Goal: Book appointment/travel/reservation

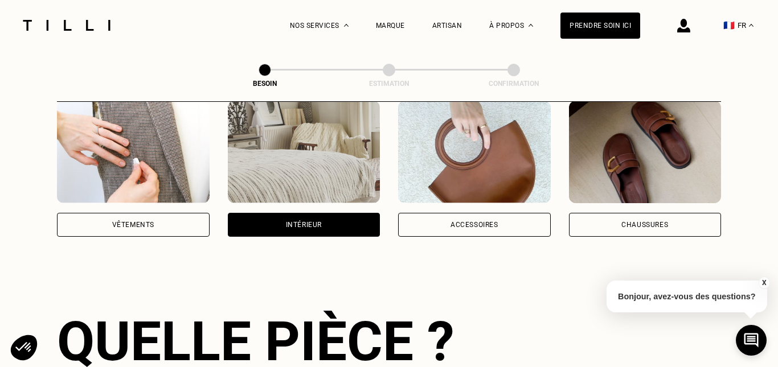
scroll to position [366, 0]
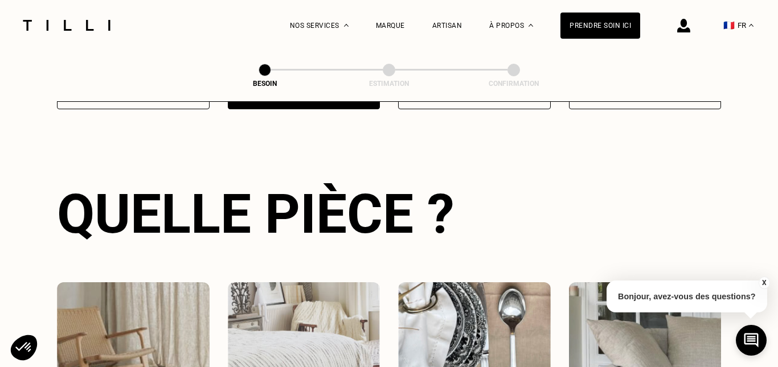
click at [164, 333] on img at bounding box center [133, 334] width 153 height 103
select select "FR"
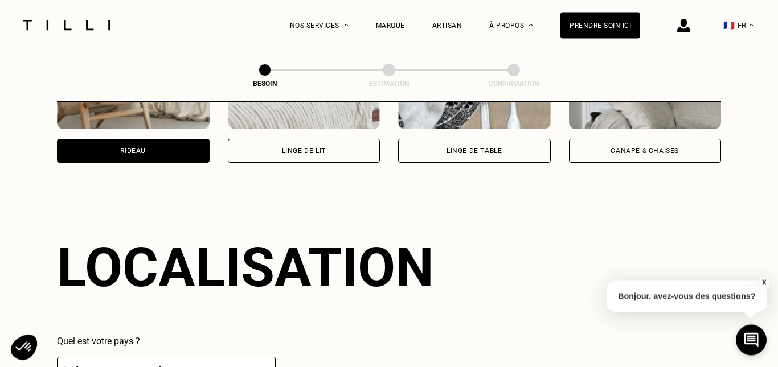
scroll to position [683, 0]
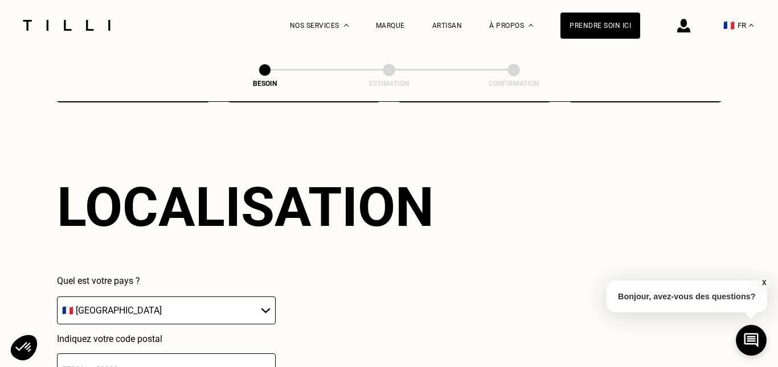
click at [211, 367] on input "number" at bounding box center [166, 369] width 219 height 30
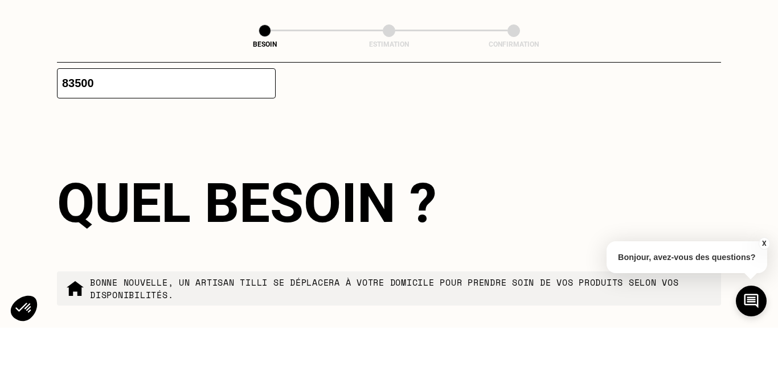
scroll to position [932, 0]
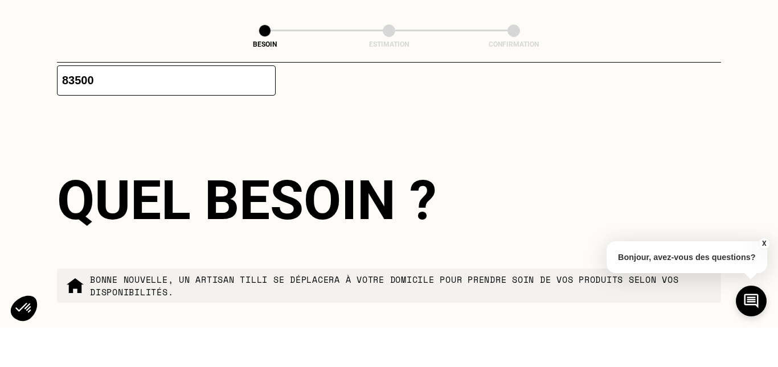
type input "83500"
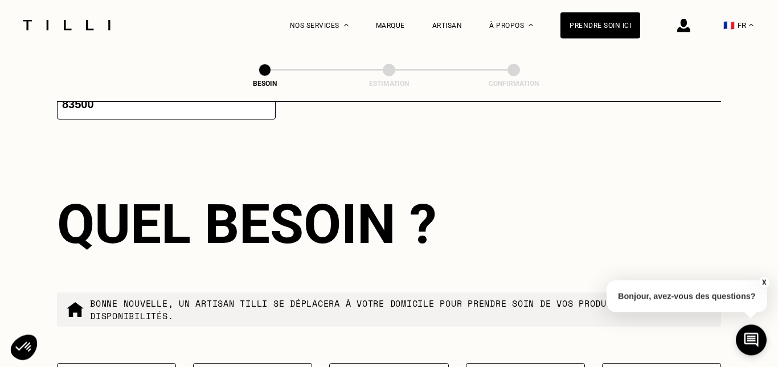
scroll to position [947, 0]
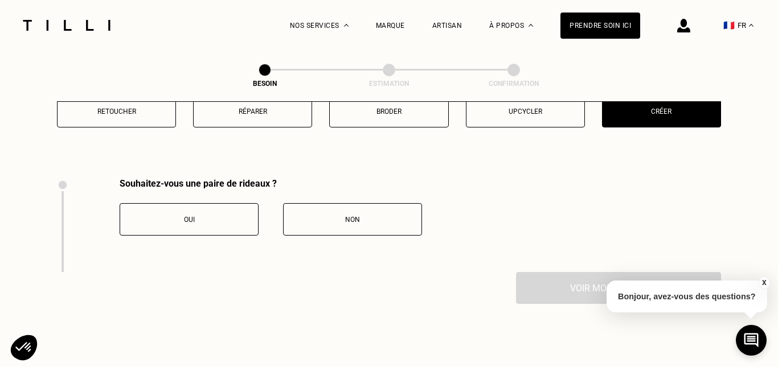
scroll to position [1264, 0]
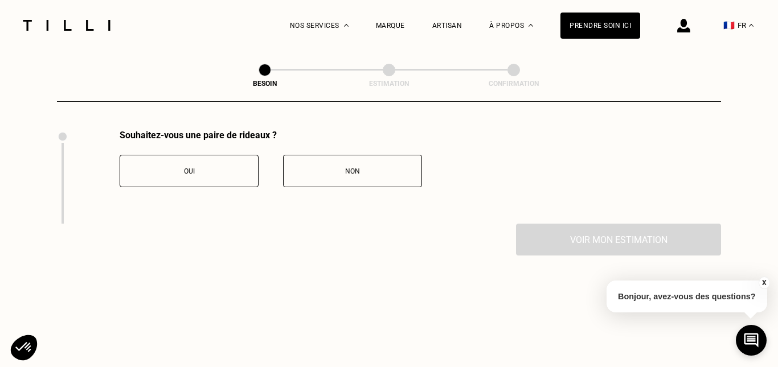
click at [211, 174] on button "Oui" at bounding box center [189, 171] width 139 height 32
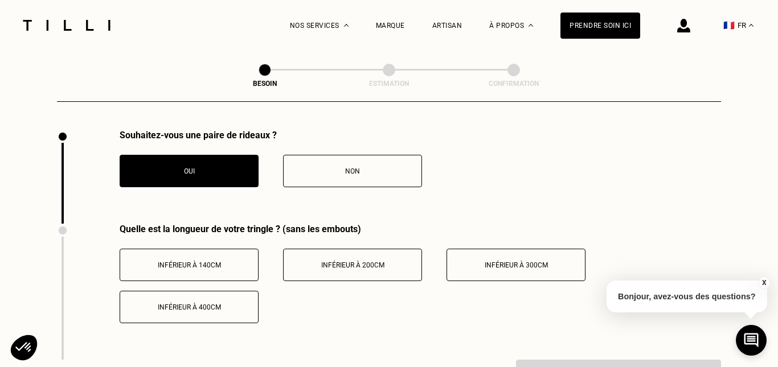
click at [401, 264] on div "Inférieur à 200cm" at bounding box center [352, 266] width 126 height 8
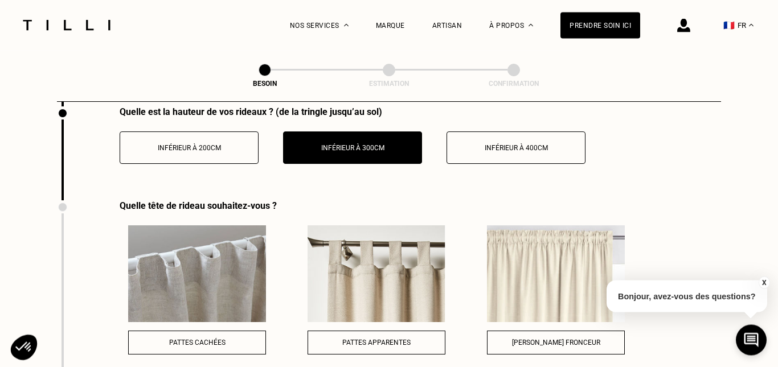
scroll to position [1517, 0]
click at [575, 339] on span "[PERSON_NAME] fronceur" at bounding box center [556, 343] width 88 height 8
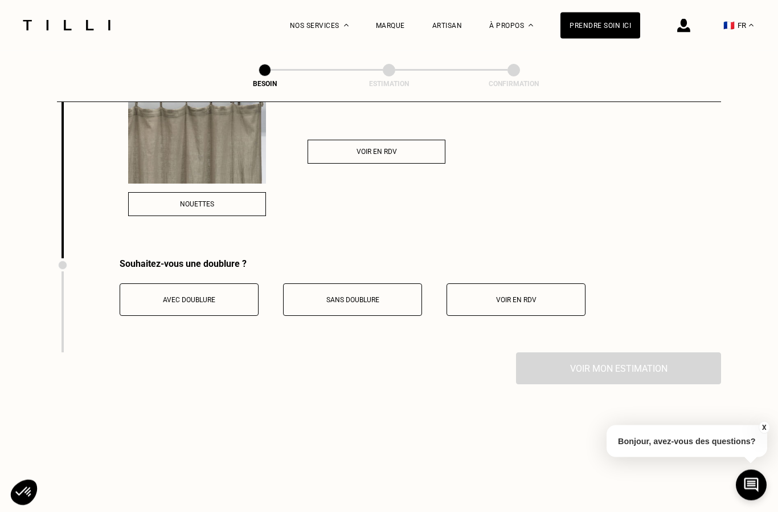
scroll to position [1802, 0]
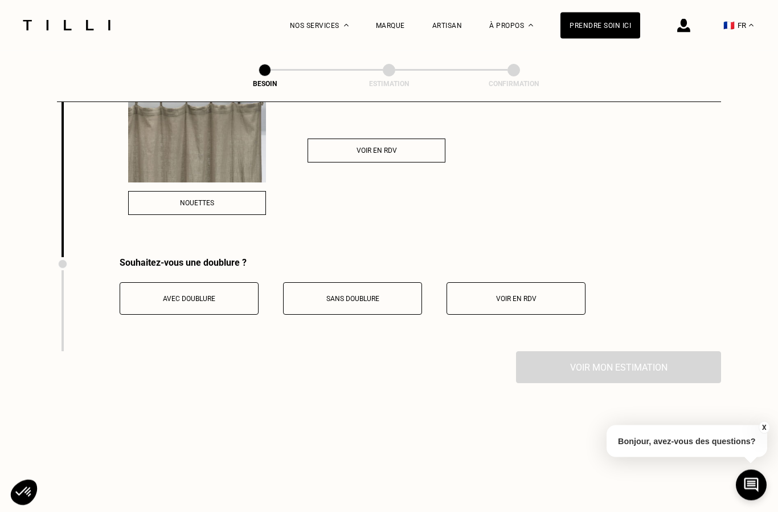
click at [232, 286] on button "Avec doublure" at bounding box center [189, 299] width 139 height 32
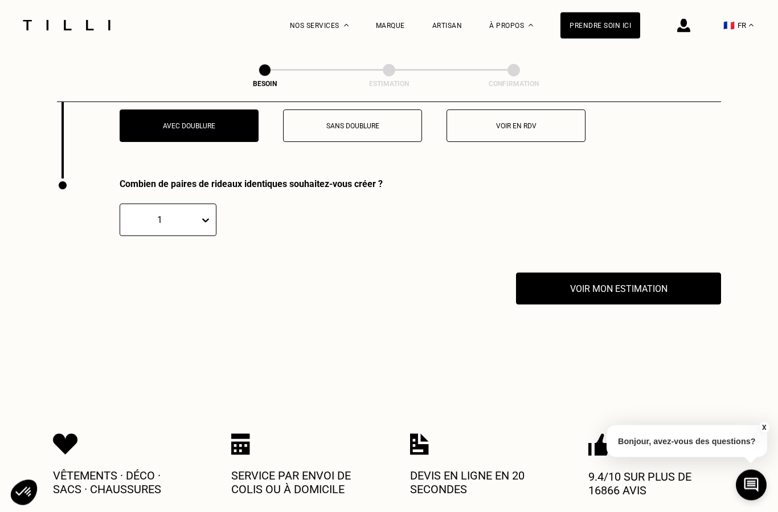
scroll to position [1975, 0]
click at [684, 279] on button "Voir mon estimation" at bounding box center [619, 288] width 226 height 35
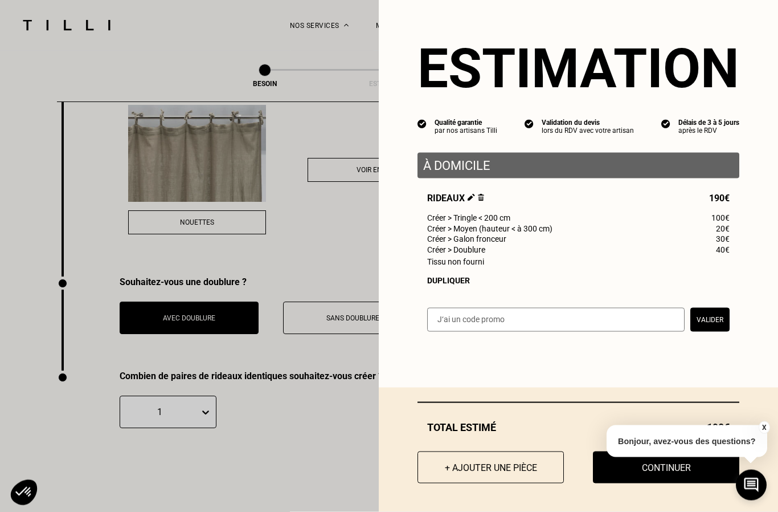
scroll to position [1771, 0]
